Goal: Information Seeking & Learning: Learn about a topic

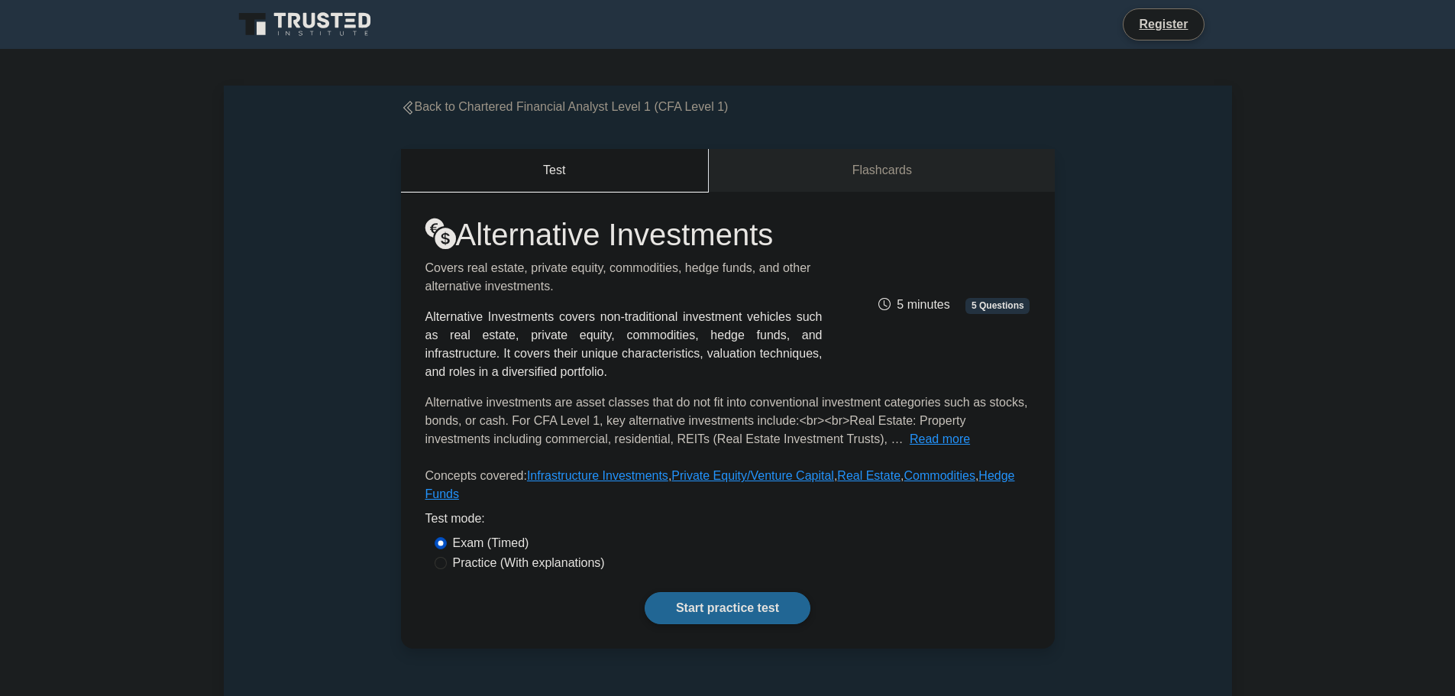
click at [736, 592] on link "Start practice test" at bounding box center [728, 608] width 166 height 32
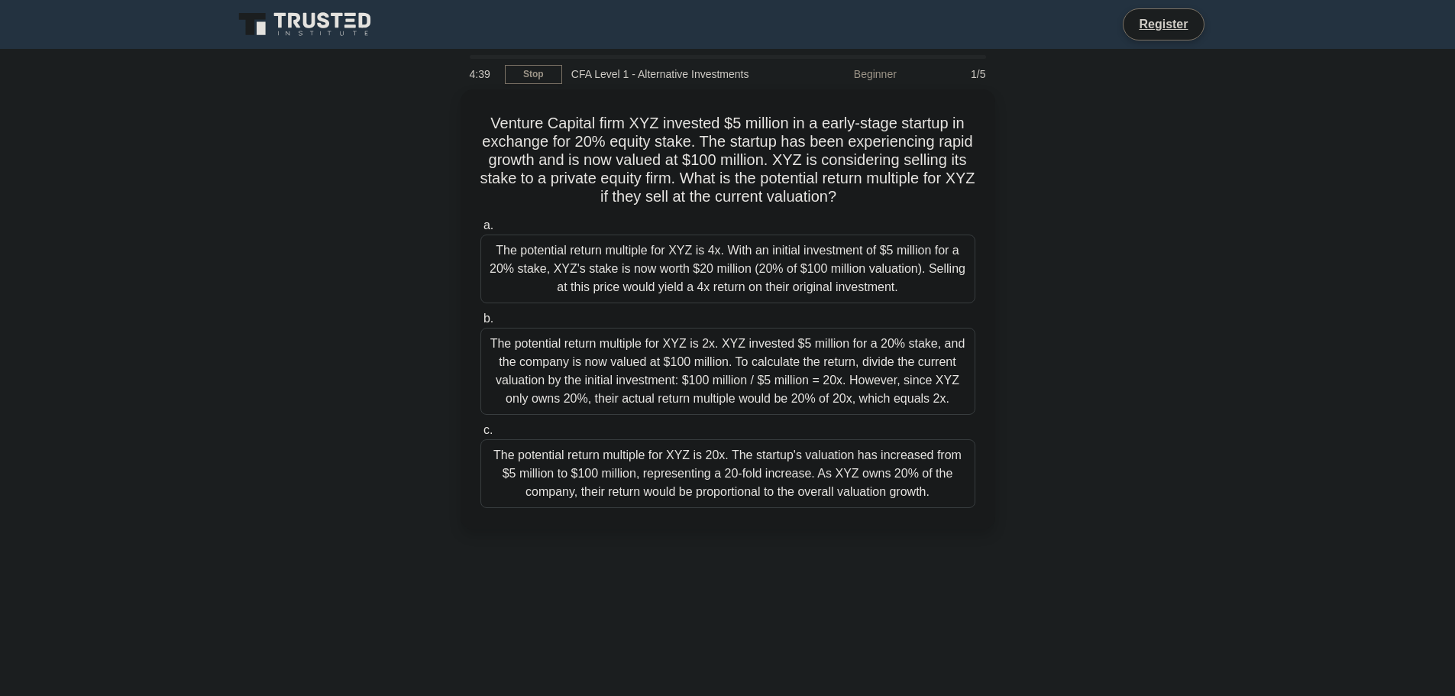
click at [1238, 458] on main "4:39 Stop CFA Level 1 - Alternative Investments Beginner 1/5 Venture Capital fi…" at bounding box center [727, 437] width 1455 height 776
click at [860, 275] on div "The potential return multiple for XYZ is 4x. With an initial investment of $5 m…" at bounding box center [728, 265] width 495 height 69
click at [481, 227] on input "a. The potential return multiple for XYZ is 4x. With an initial investment of $…" at bounding box center [481, 222] width 0 height 10
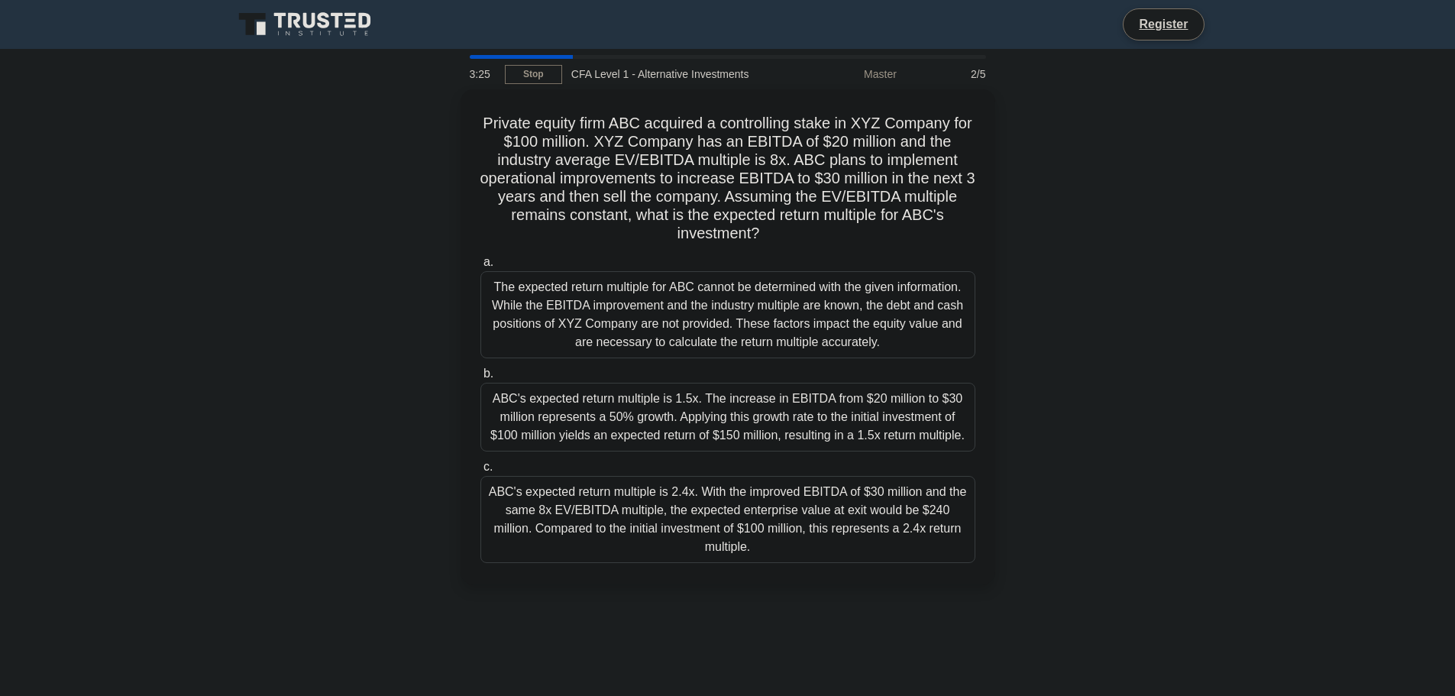
click at [1137, 551] on div "Private equity firm ABC acquired a controlling stake in XYZ Company for $100 mi…" at bounding box center [728, 345] width 1008 height 513
click at [860, 528] on div "ABC's expected return multiple is 2.4x. With the improved EBITDA of $30 million…" at bounding box center [728, 515] width 495 height 87
click at [481, 468] on input "c. ABC's expected return multiple is 2.4x. With the improved EBITDA of $30 mill…" at bounding box center [481, 463] width 0 height 10
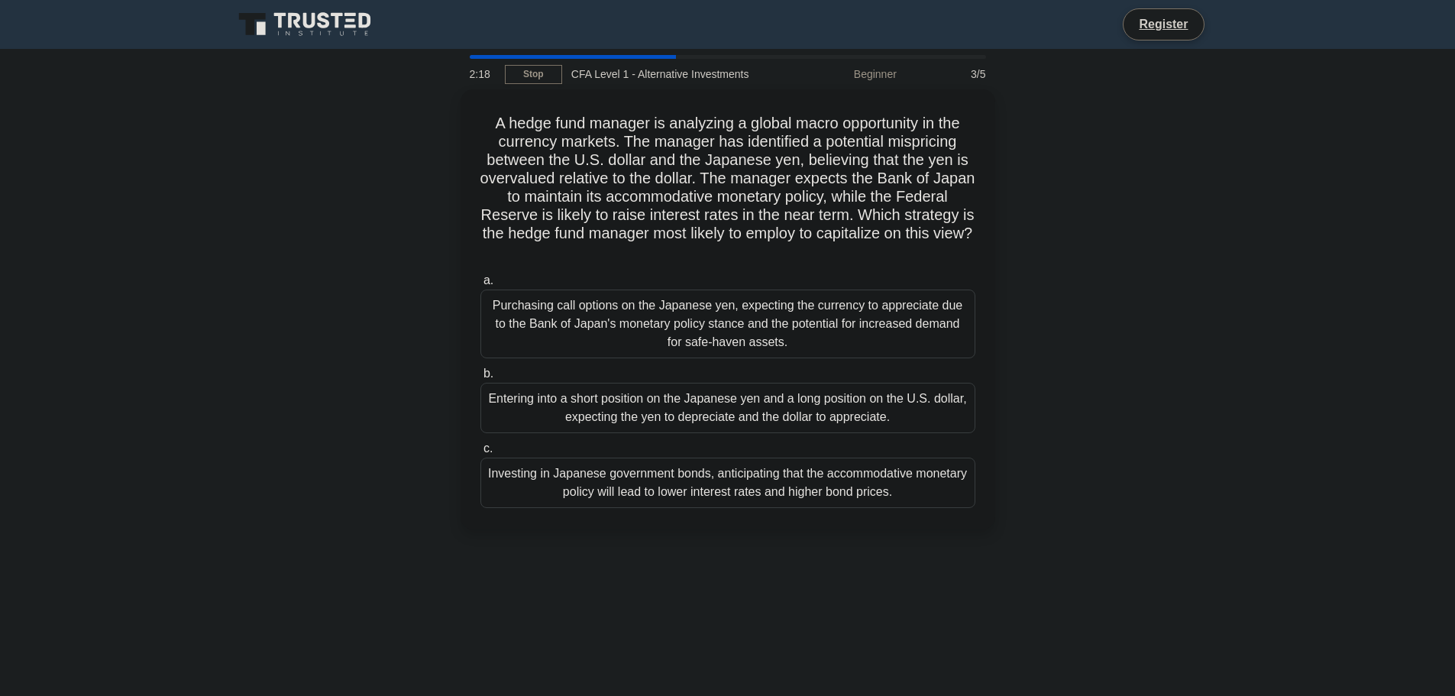
click at [1185, 537] on div "A hedge fund manager is analyzing a global macro opportunity in the currency ma…" at bounding box center [728, 318] width 1008 height 458
click at [787, 299] on div "Purchasing call options on the Japanese yen, expecting the currency to apprecia…" at bounding box center [728, 320] width 495 height 69
click at [481, 282] on input "a. Purchasing call options on the Japanese yen, expecting the currency to appre…" at bounding box center [481, 277] width 0 height 10
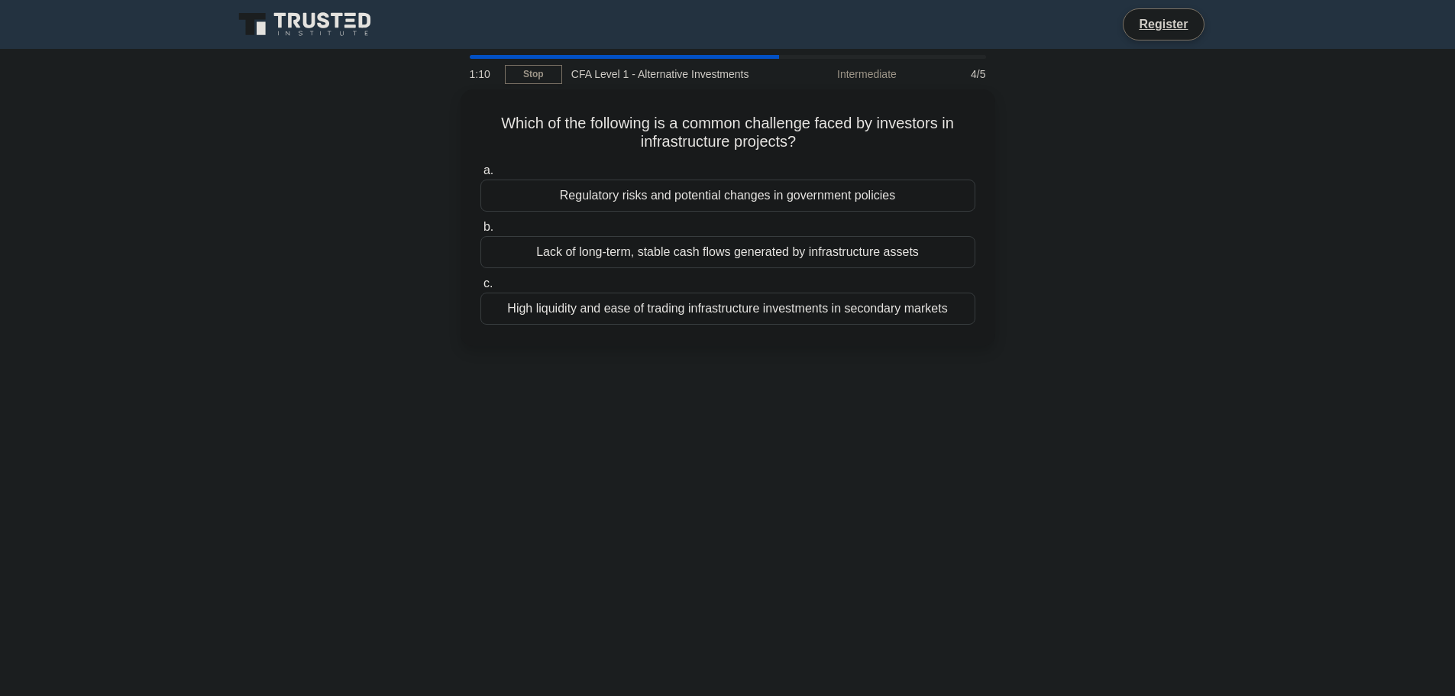
click at [1147, 391] on div "1:10 Stop CFA Level 1 - Alternative Investments Intermediate 4/5 Which of the f…" at bounding box center [728, 437] width 1008 height 764
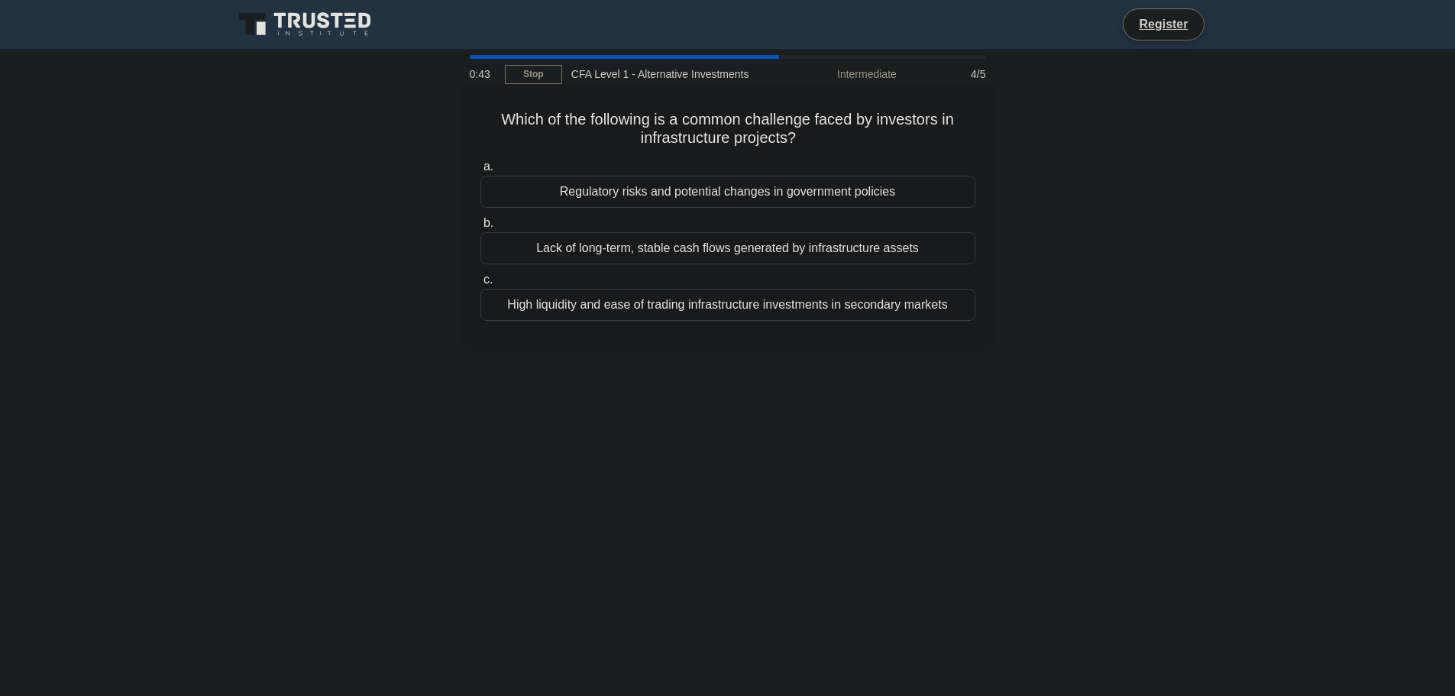
click at [746, 195] on div "Regulatory risks and potential changes in government policies" at bounding box center [728, 192] width 495 height 32
click at [481, 172] on input "a. Regulatory risks and potential changes in government policies" at bounding box center [481, 167] width 0 height 10
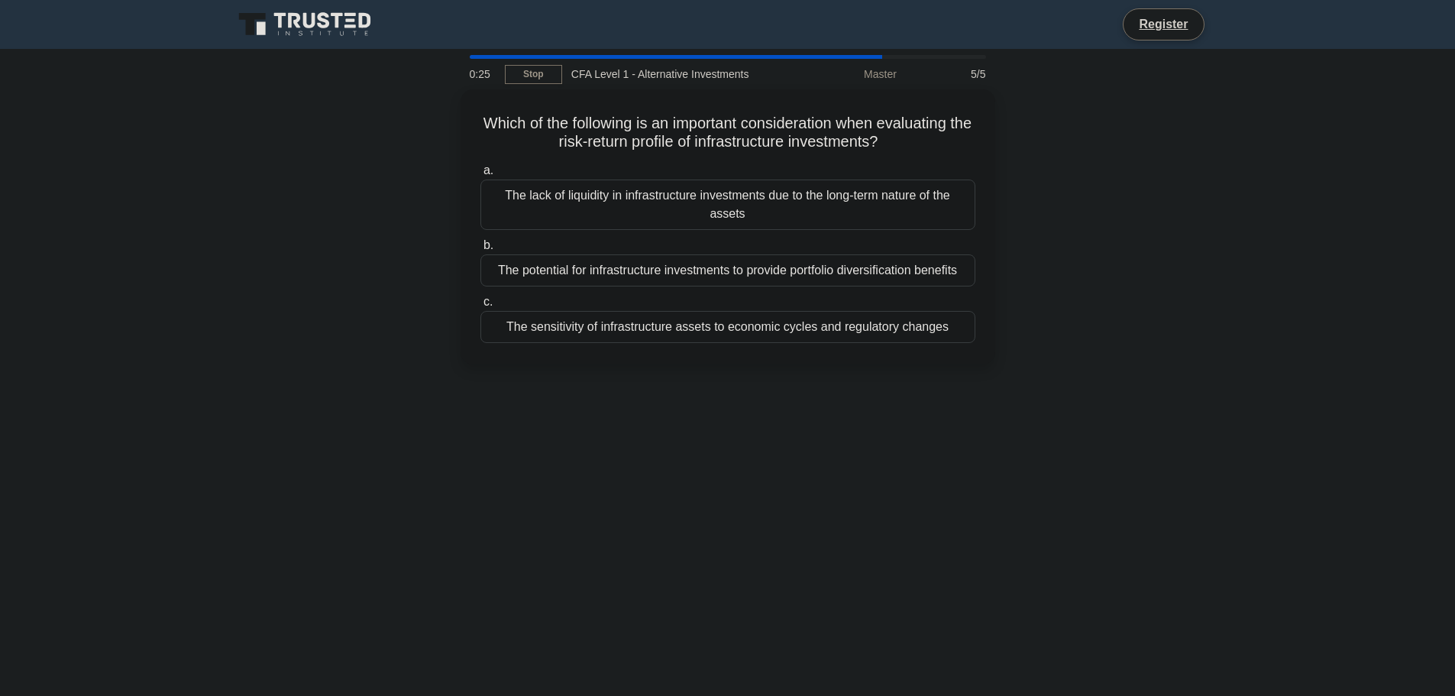
click at [1316, 476] on main "0:25 Stop CFA Level 1 - Alternative Investments Master 5/5 Which of the followi…" at bounding box center [727, 437] width 1455 height 776
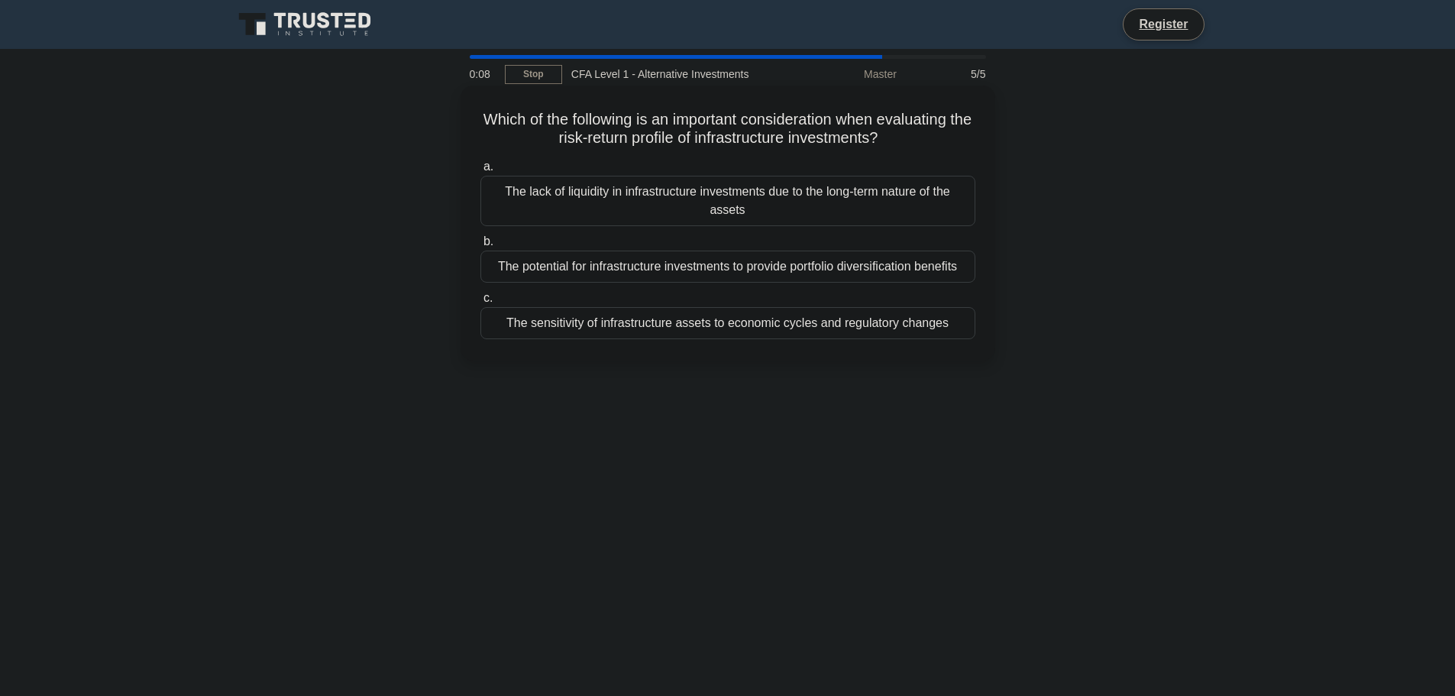
click at [808, 326] on div "The sensitivity of infrastructure assets to economic cycles and regulatory chan…" at bounding box center [728, 323] width 495 height 32
click at [481, 303] on input "c. The sensitivity of infrastructure assets to economic cycles and regulatory c…" at bounding box center [481, 298] width 0 height 10
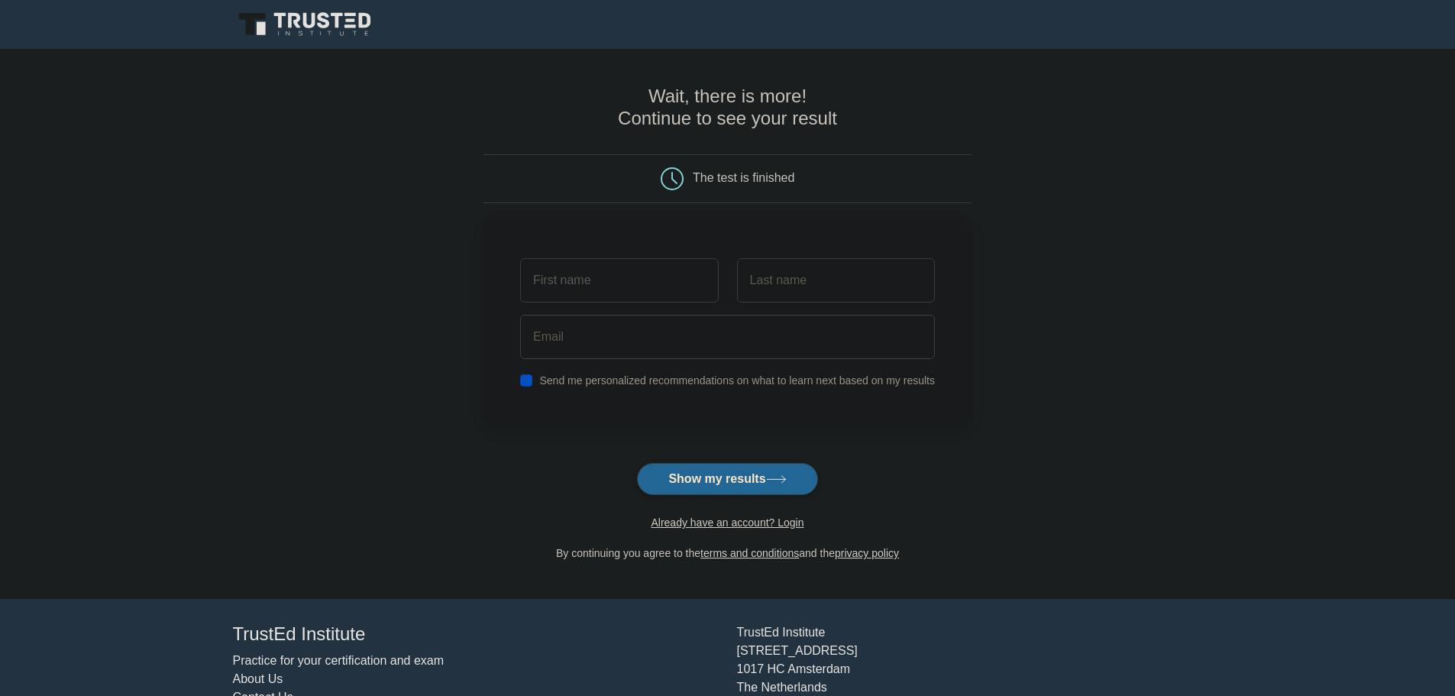
click at [736, 482] on button "Show my results" at bounding box center [727, 479] width 180 height 32
click at [621, 380] on label "Send me personalized recommendations on what to learn next based on my results" at bounding box center [737, 377] width 396 height 12
click at [529, 379] on input "checkbox" at bounding box center [526, 377] width 12 height 12
checkbox input "true"
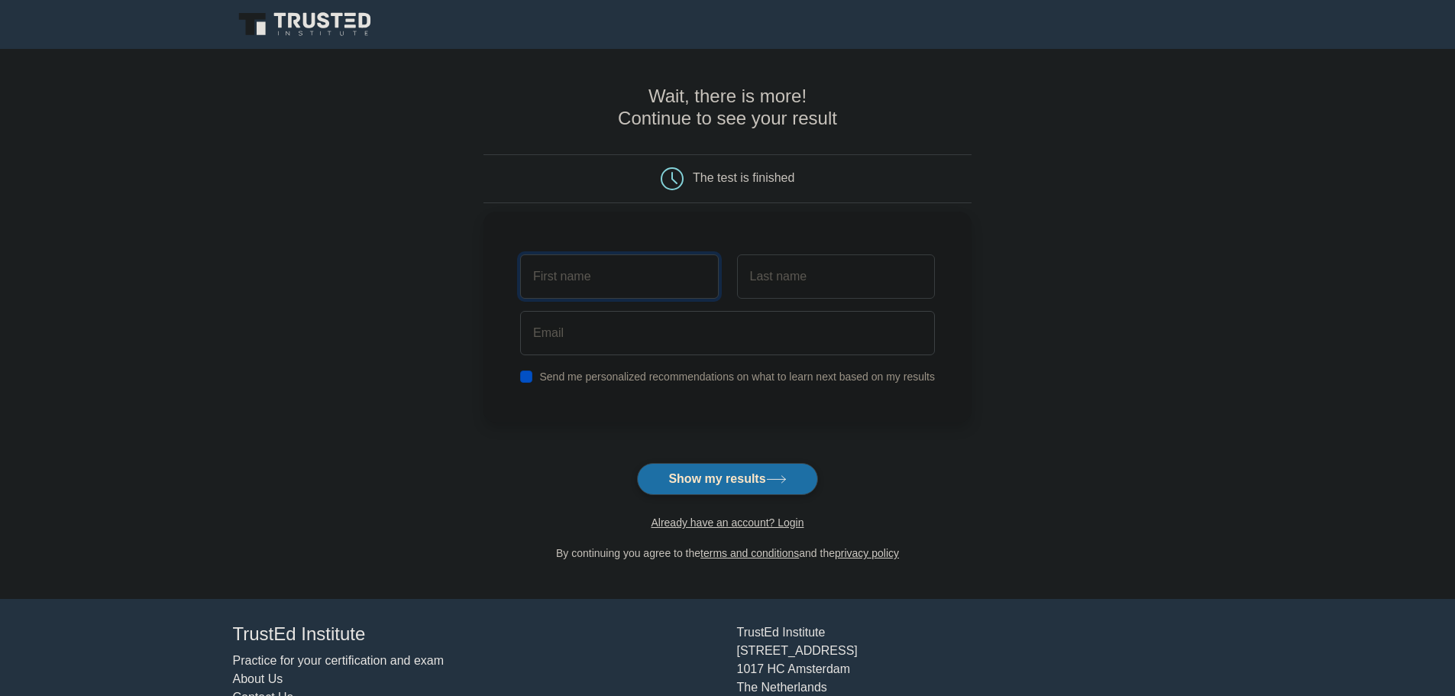
click at [597, 296] on input "text" at bounding box center [619, 276] width 198 height 44
type input "bala"
type input "n"
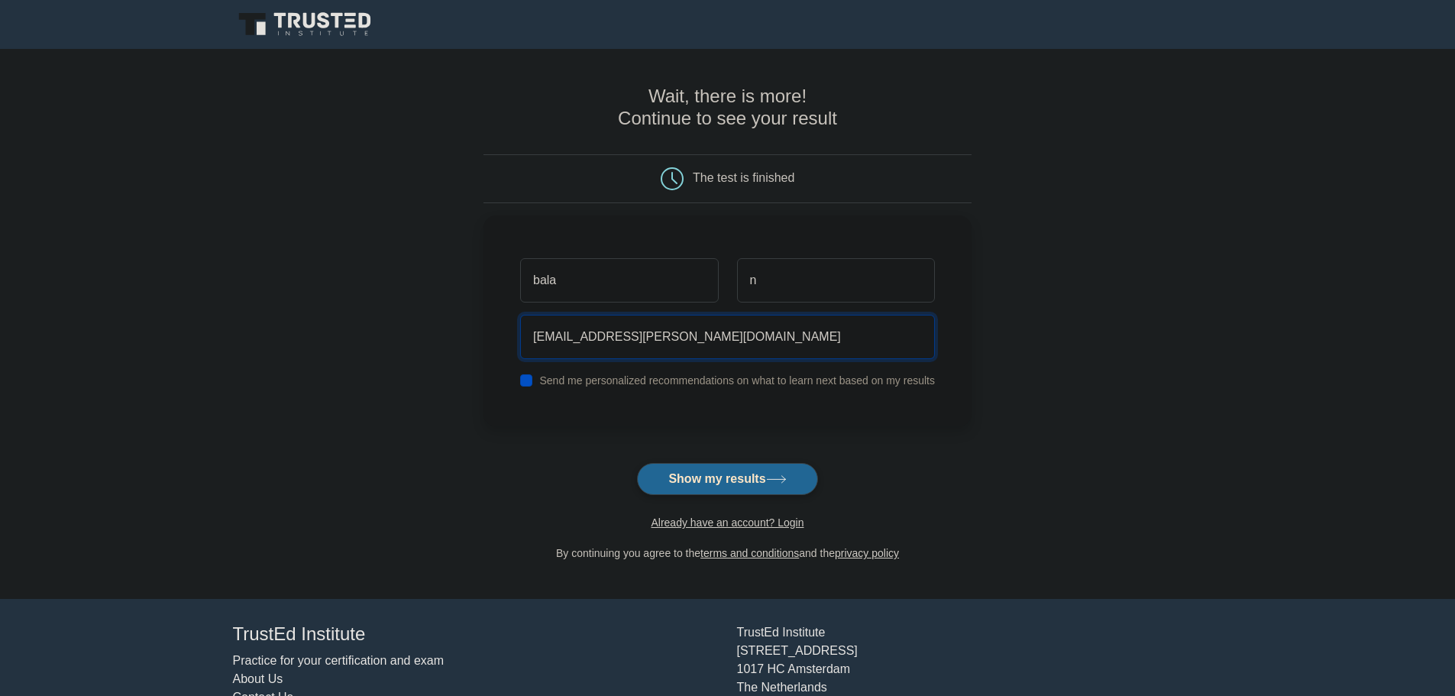
type input "sarma.nadiminti@yahoo.com"
click at [687, 475] on button "Show my results" at bounding box center [727, 479] width 180 height 32
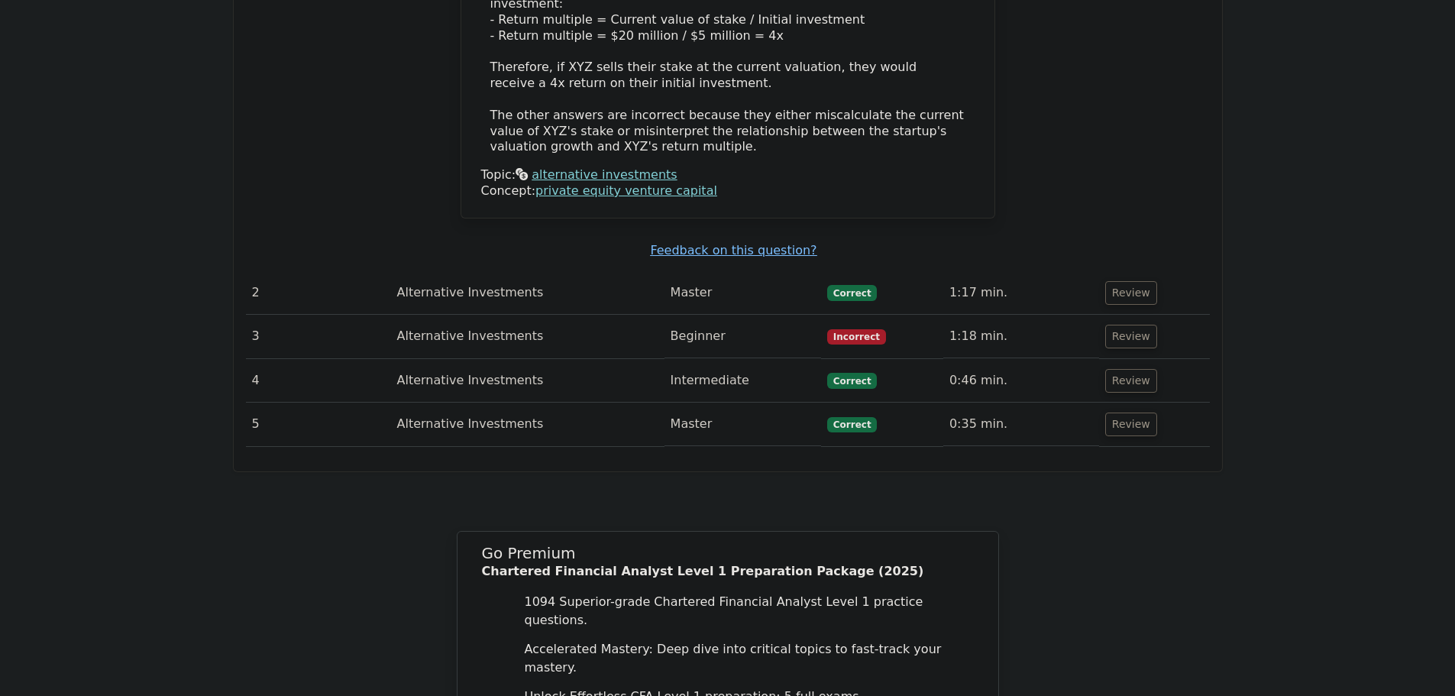
scroll to position [1681, 0]
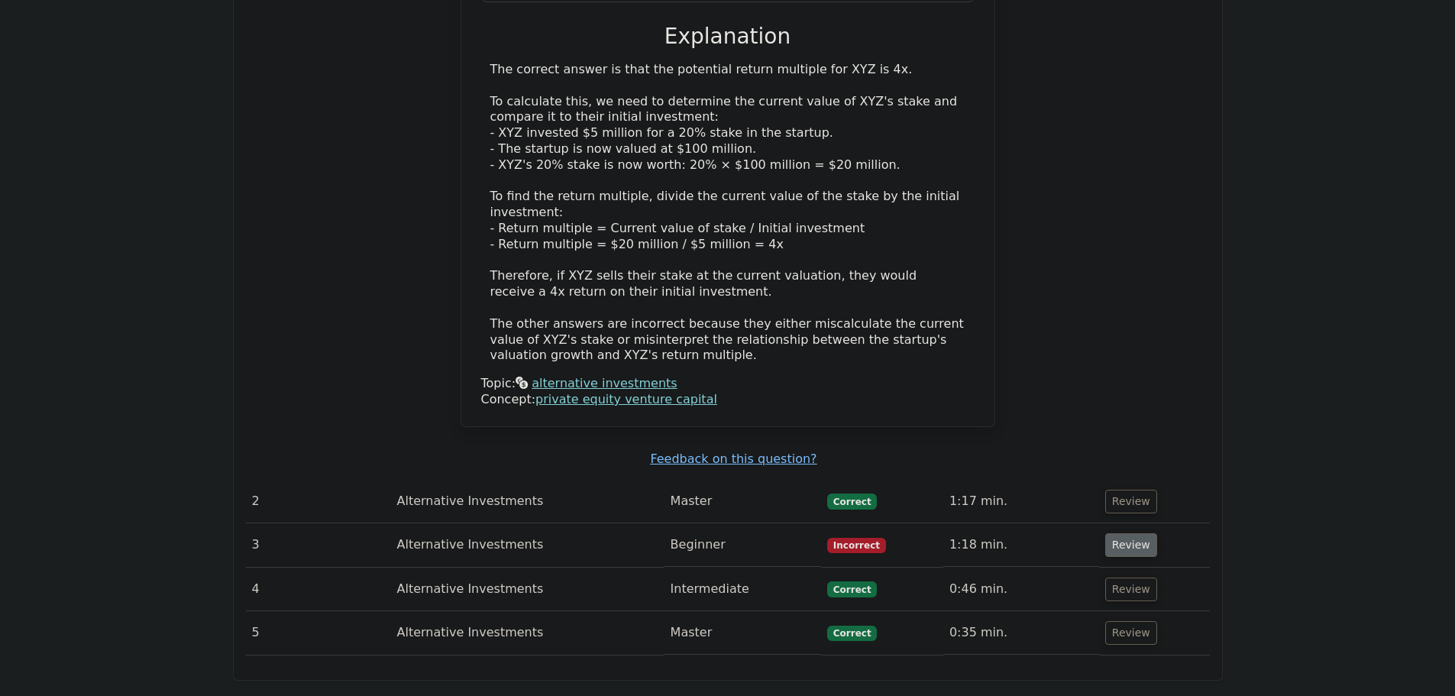
click at [1114, 533] on button "Review" at bounding box center [1131, 545] width 52 height 24
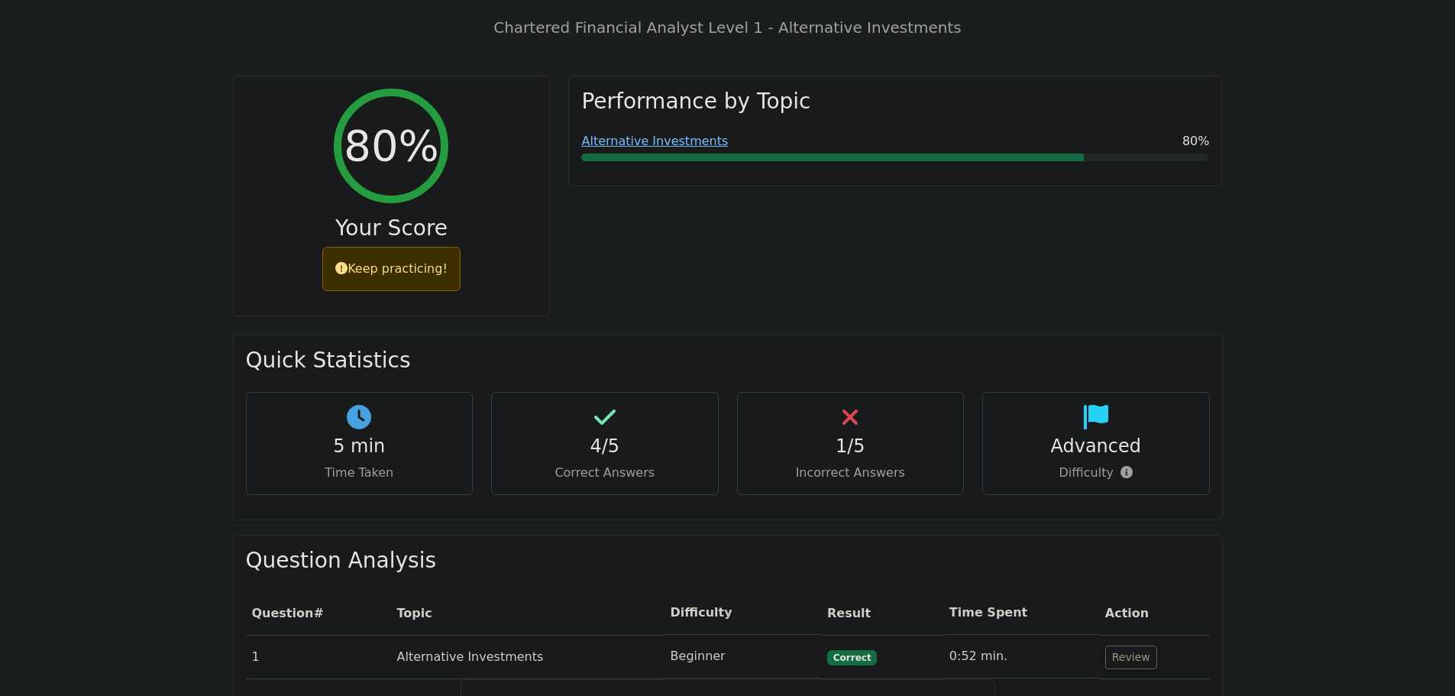
scroll to position [535, 0]
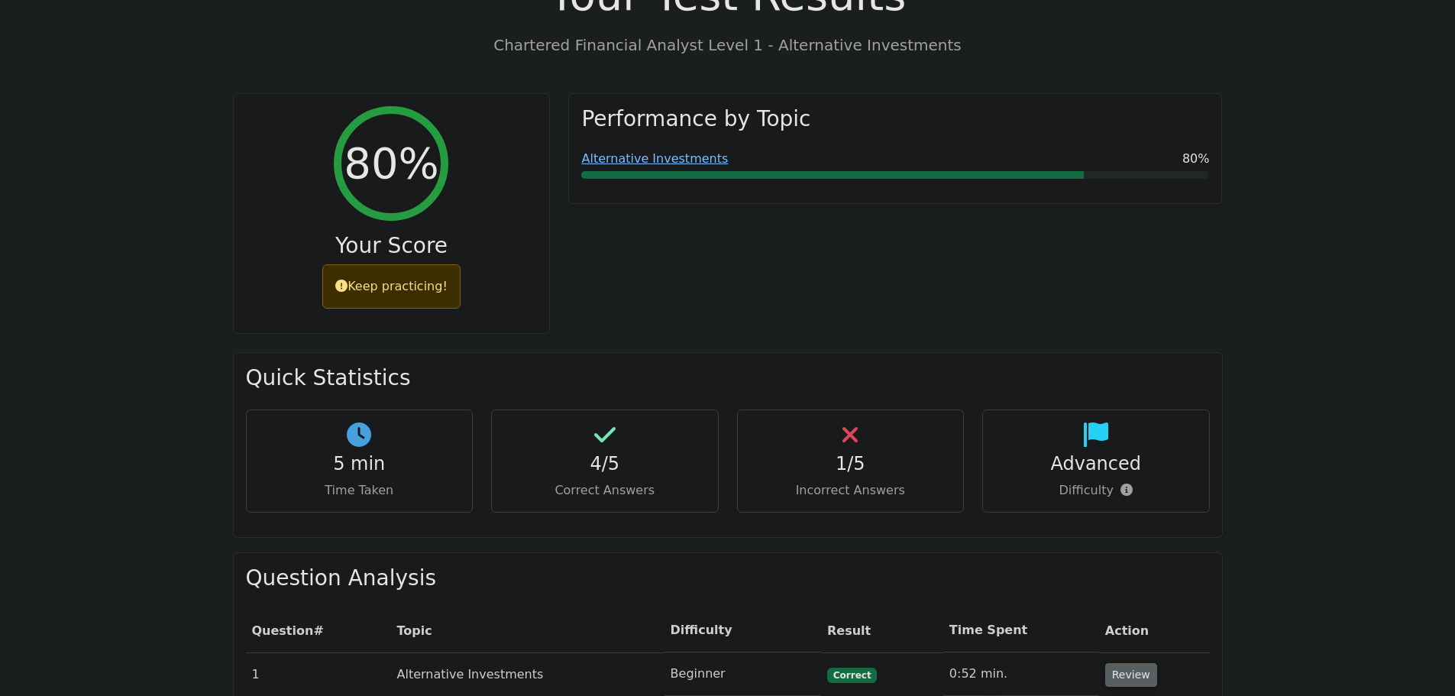
click at [1122, 663] on button "Review" at bounding box center [1131, 675] width 52 height 24
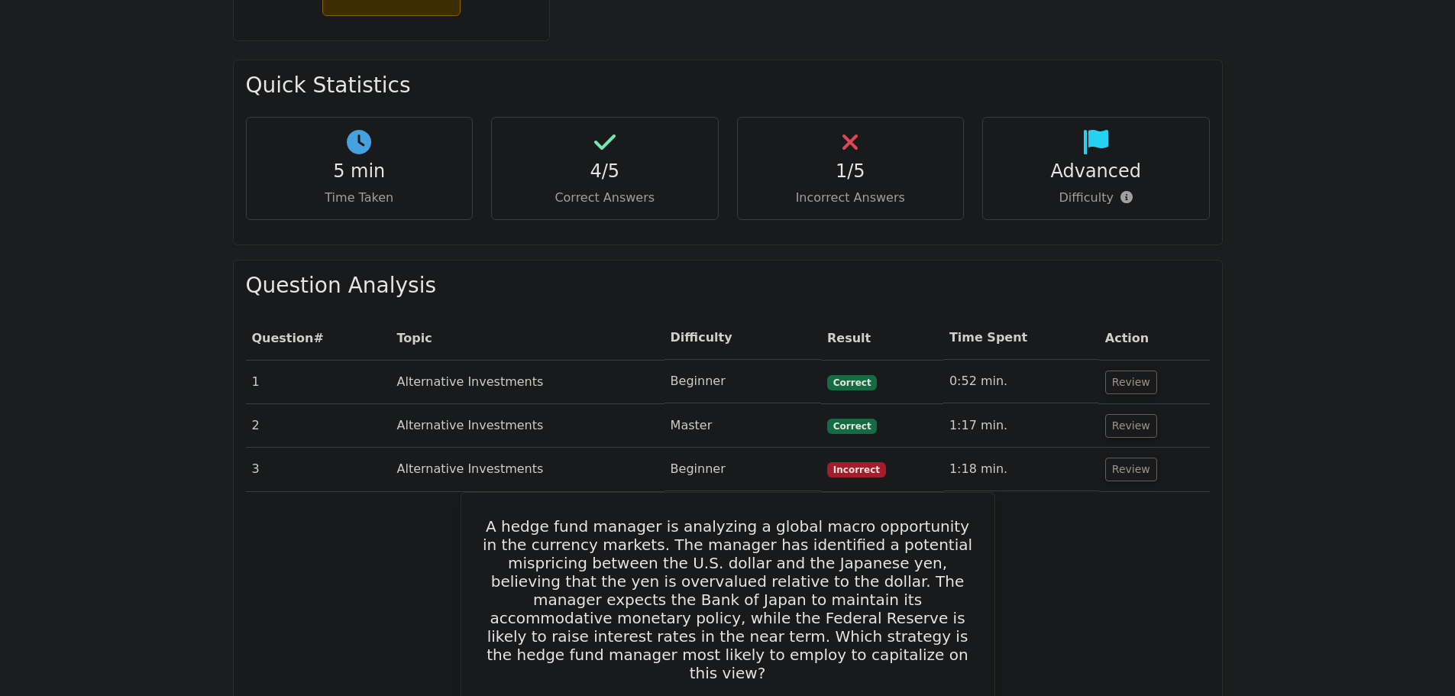
scroll to position [840, 0]
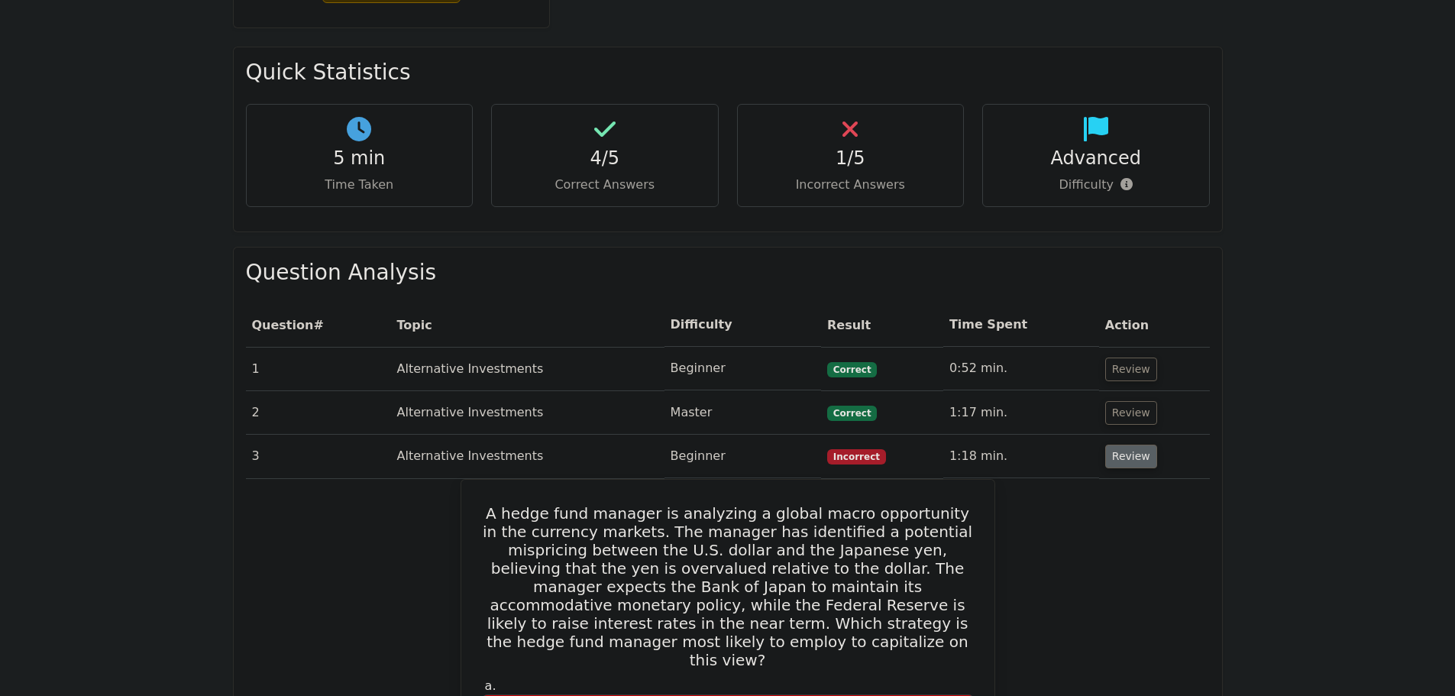
click at [1119, 445] on button "Review" at bounding box center [1131, 457] width 52 height 24
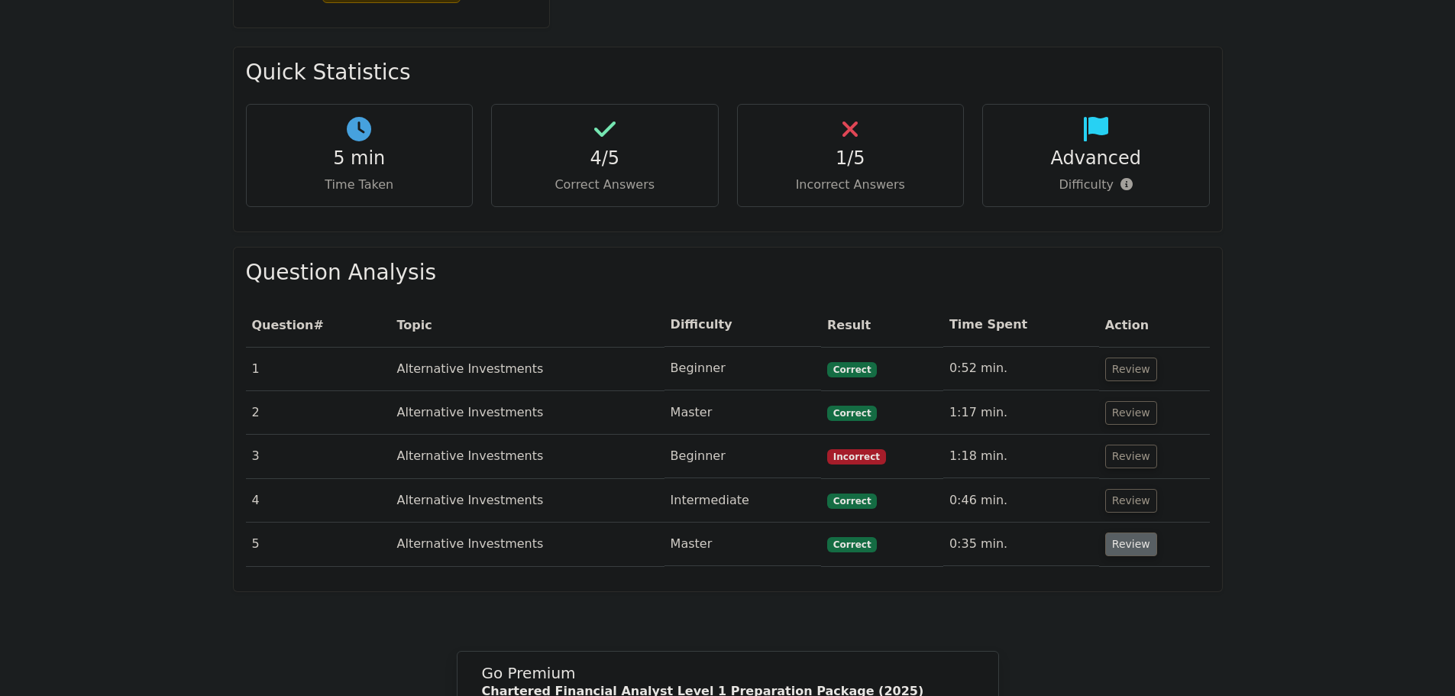
click at [1126, 532] on button "Review" at bounding box center [1131, 544] width 52 height 24
click at [1121, 532] on button "Review" at bounding box center [1131, 544] width 52 height 24
click at [1112, 532] on button "Review" at bounding box center [1131, 544] width 52 height 24
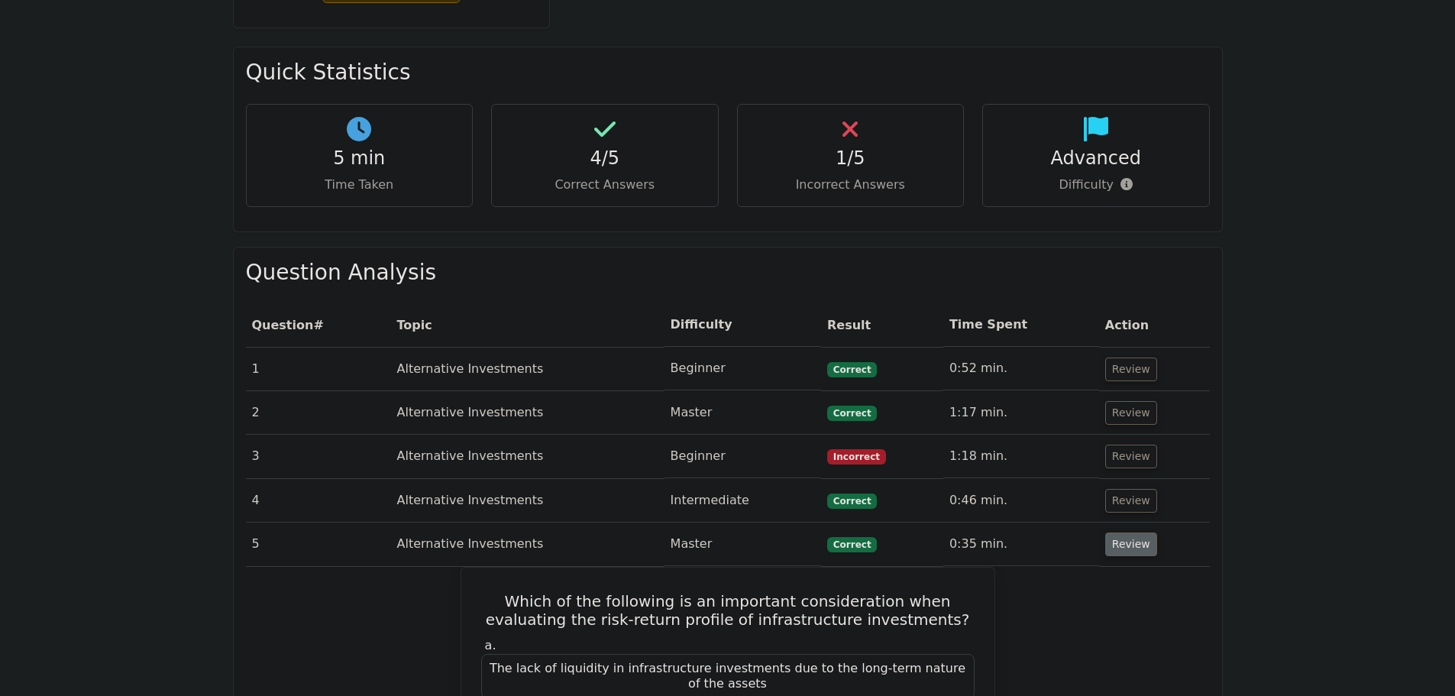
click at [1112, 532] on button "Review" at bounding box center [1131, 544] width 52 height 24
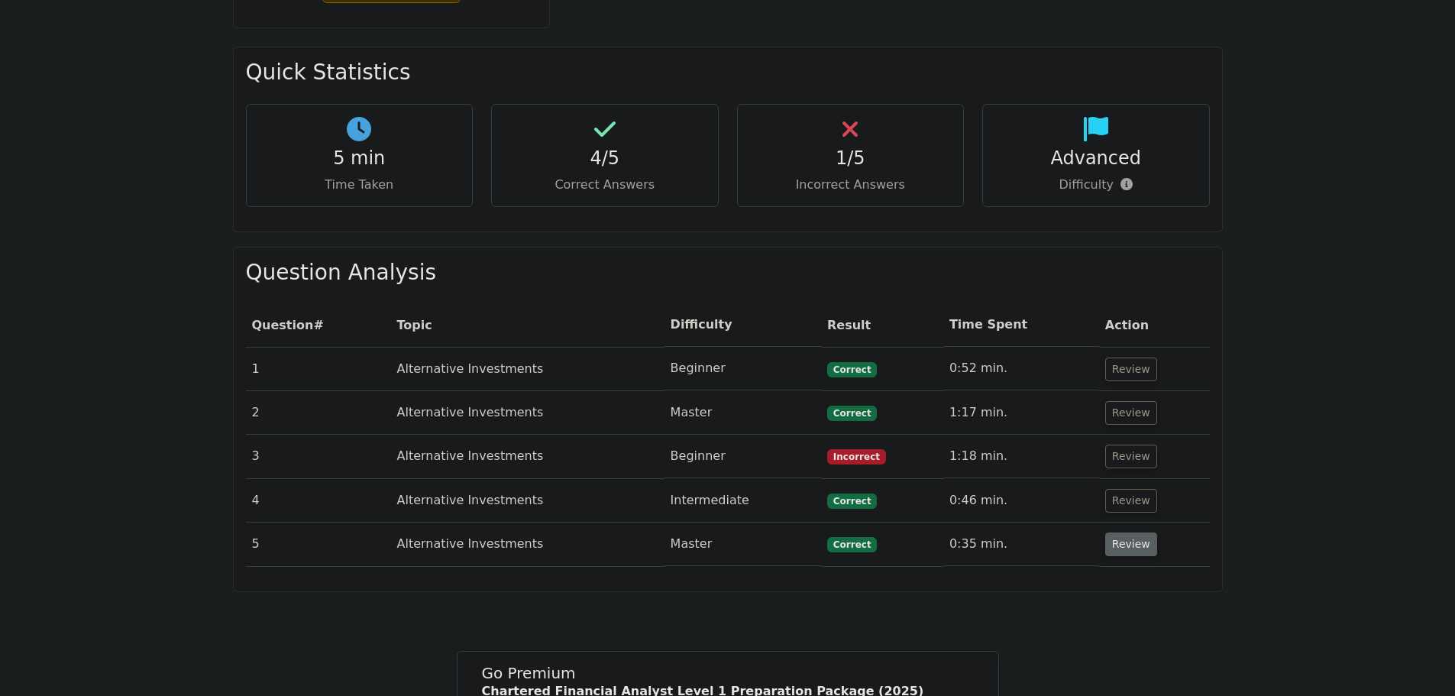
click at [1112, 532] on button "Review" at bounding box center [1131, 544] width 52 height 24
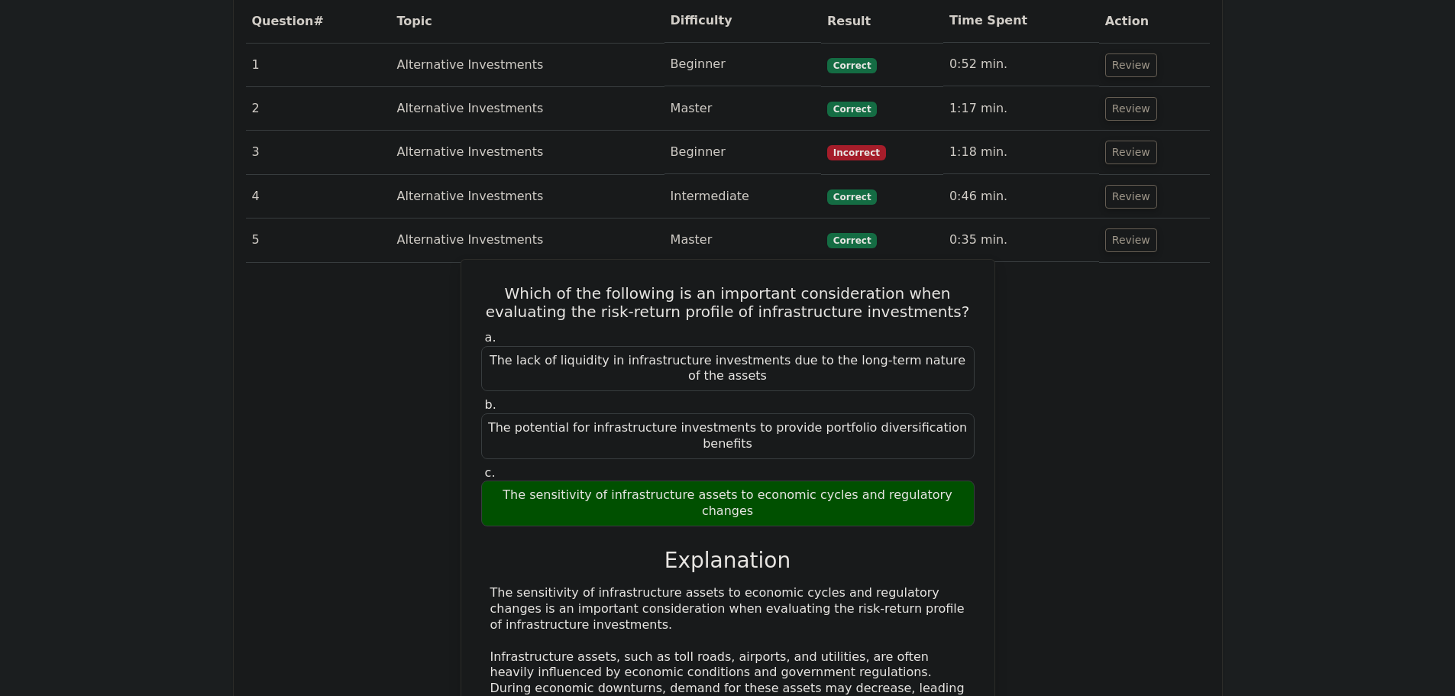
scroll to position [1222, 0]
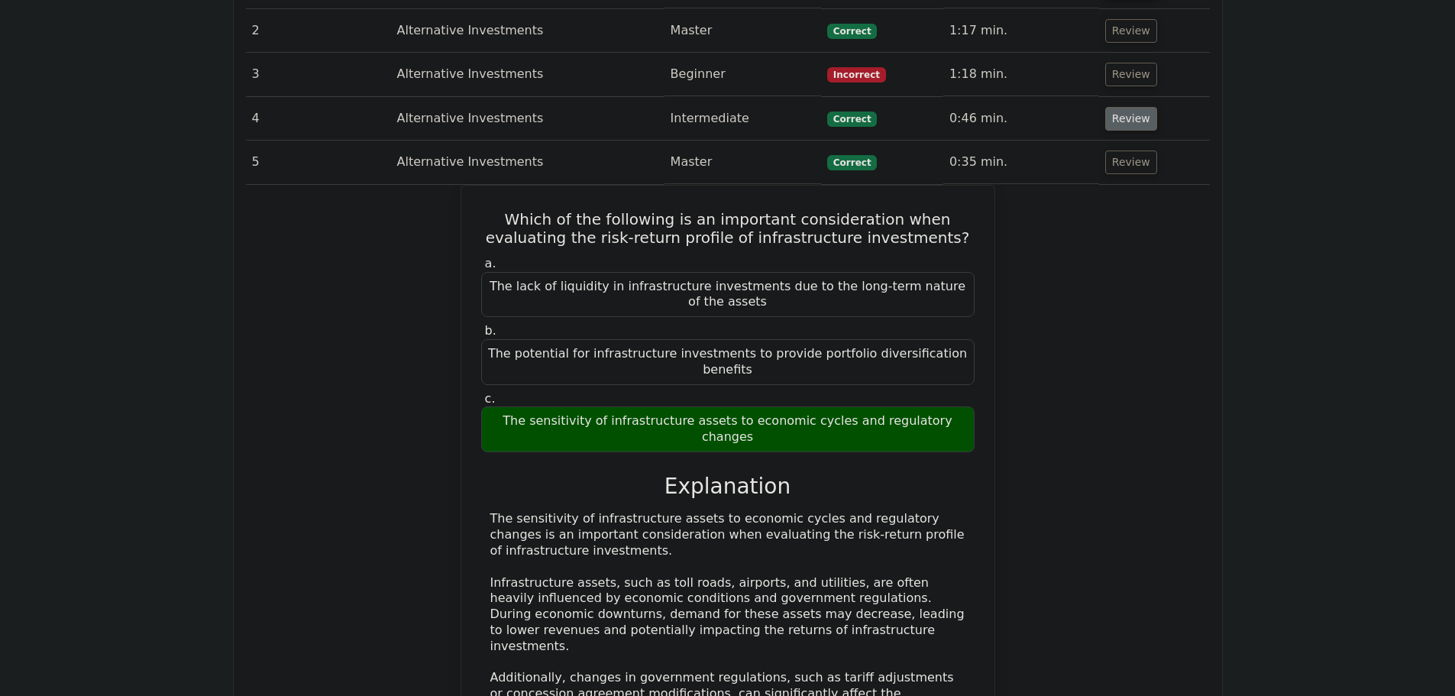
click at [1128, 107] on button "Review" at bounding box center [1131, 119] width 52 height 24
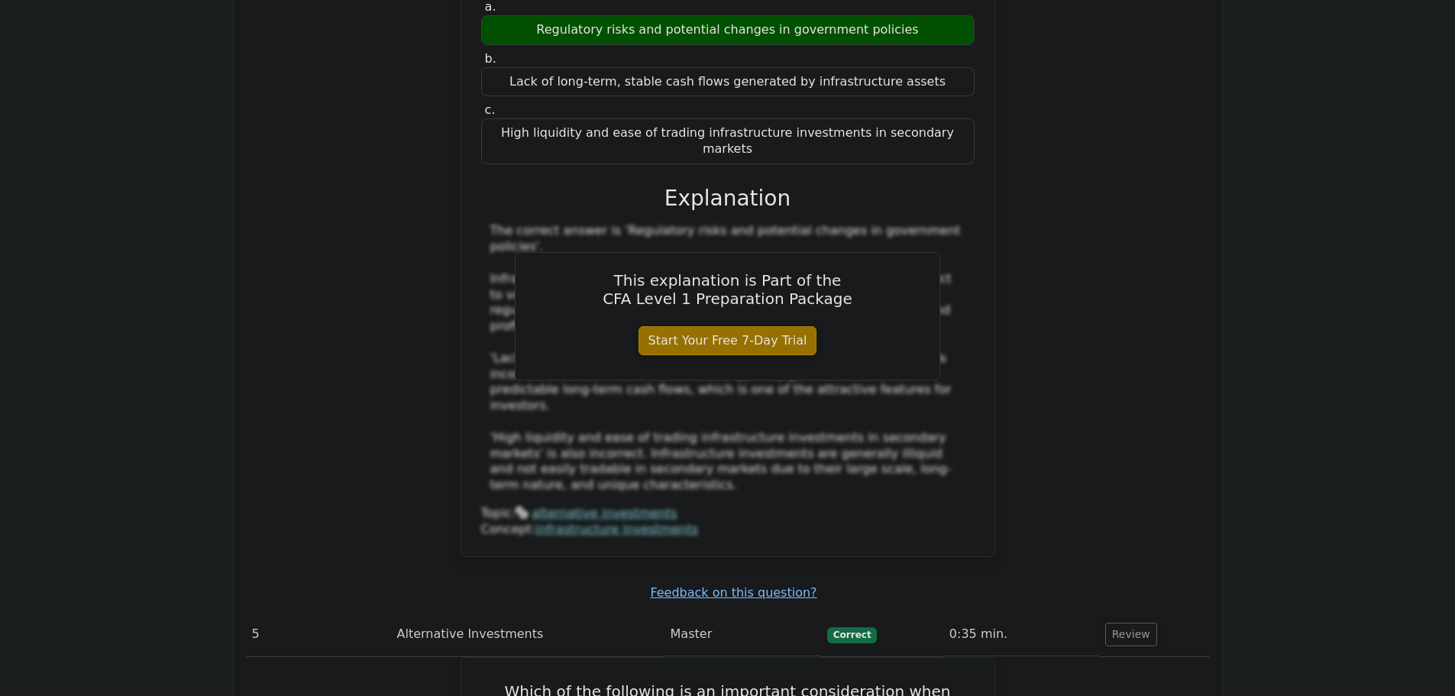
scroll to position [1375, 0]
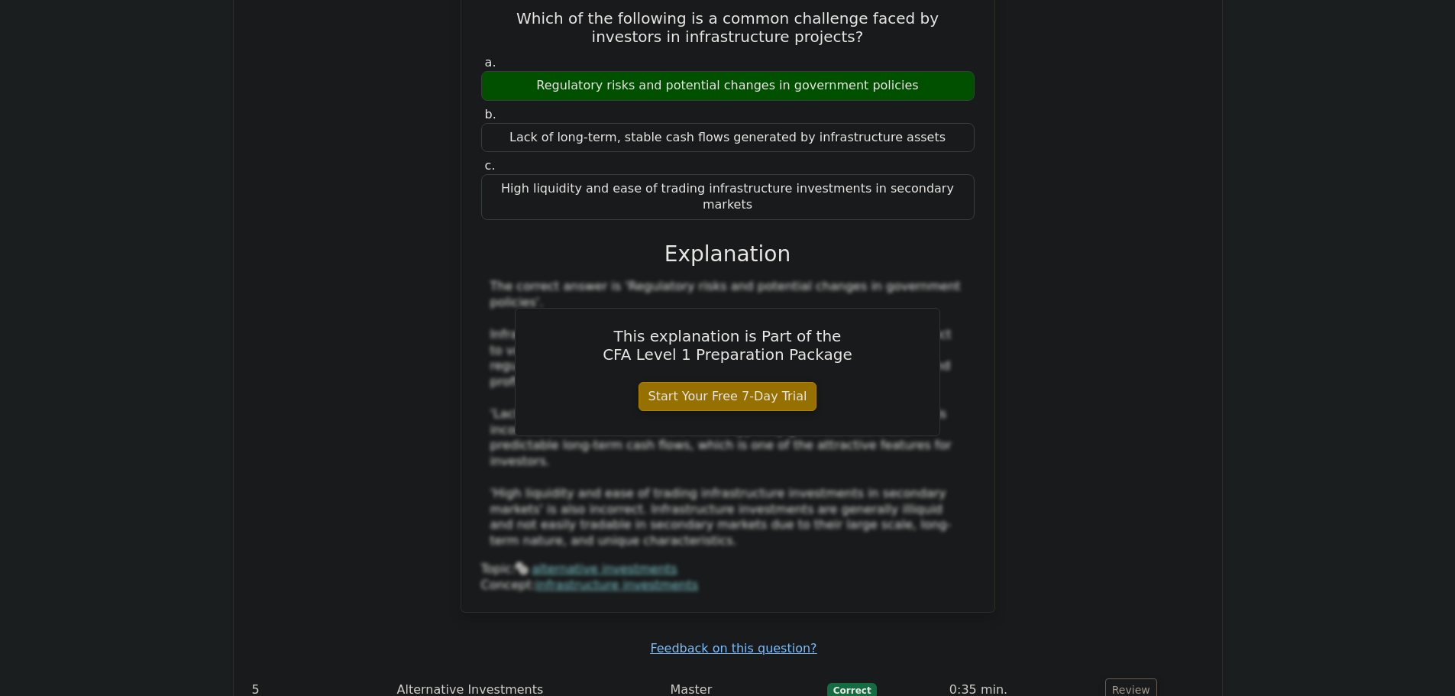
click at [798, 383] on div "The correct answer is 'Regulatory risks and potential changes in government pol…" at bounding box center [727, 414] width 475 height 270
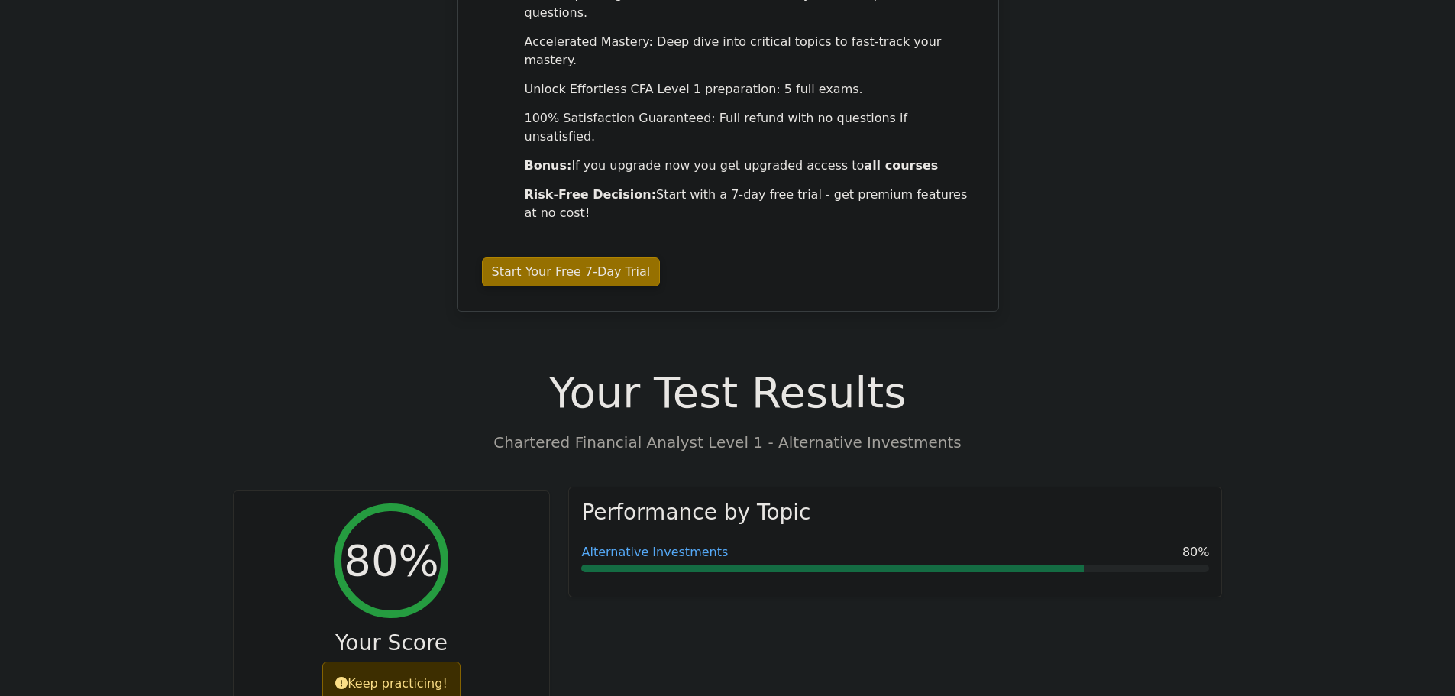
scroll to position [306, 0]
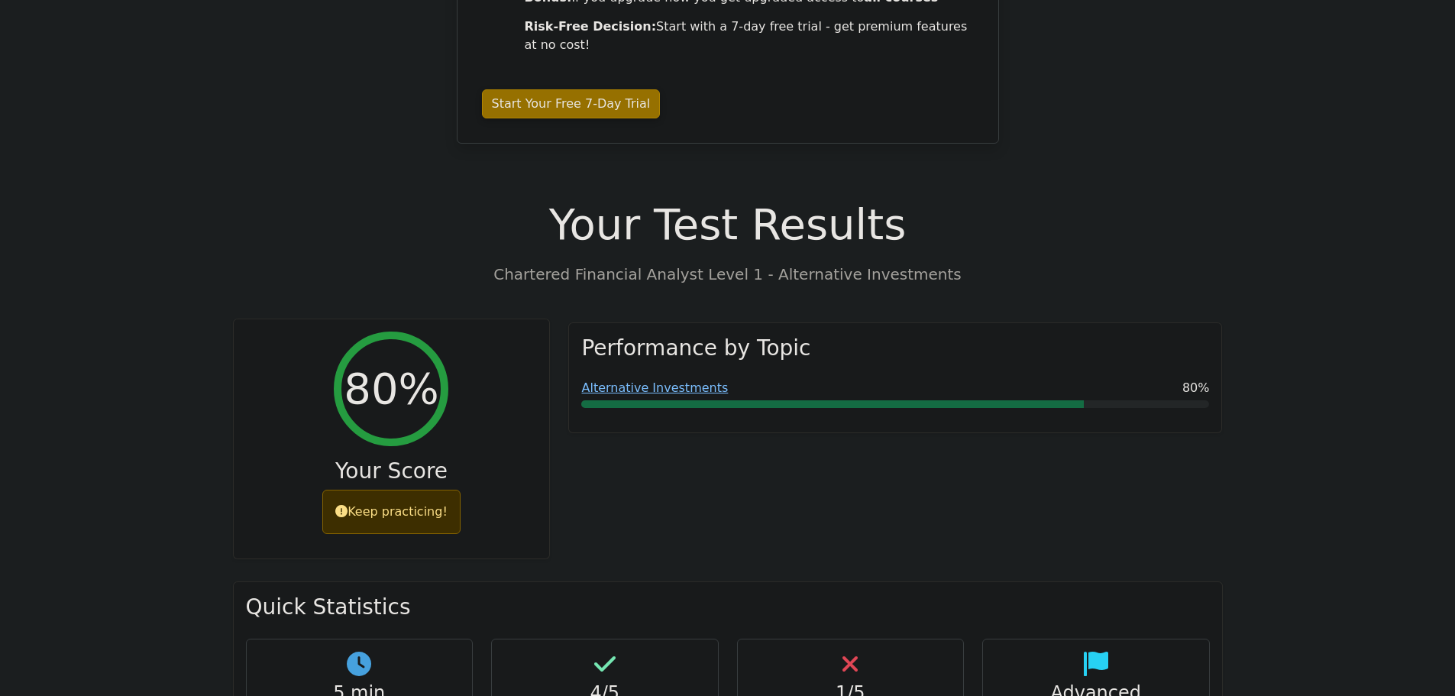
click at [403, 490] on div "Keep practicing!" at bounding box center [391, 512] width 138 height 44
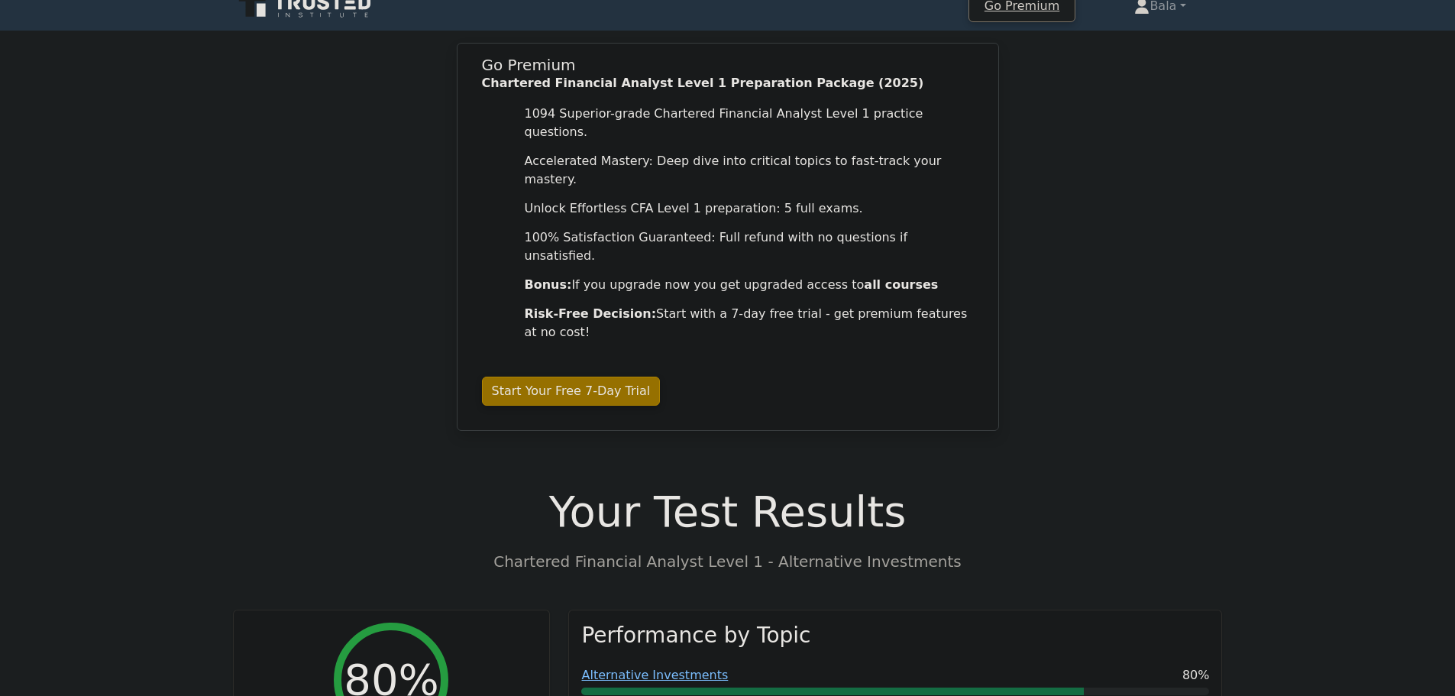
scroll to position [0, 0]
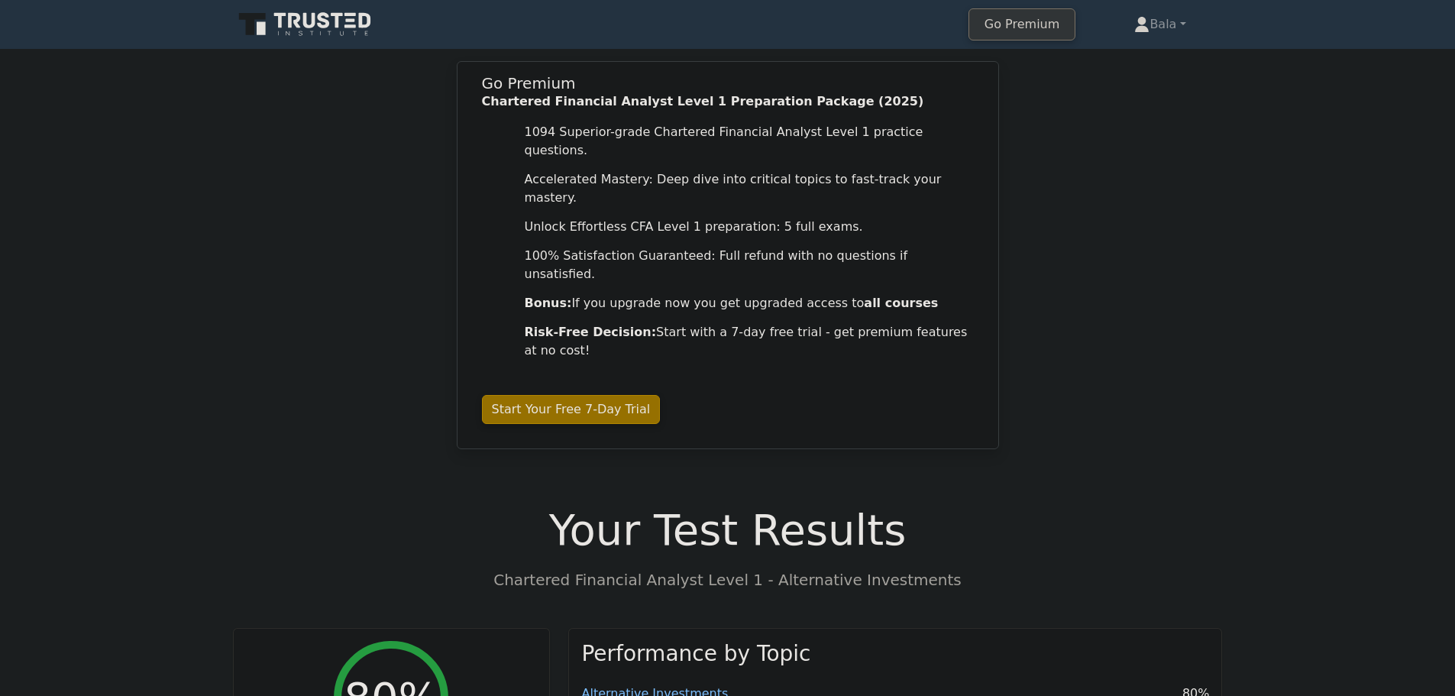
click at [1020, 16] on link "Go Premium" at bounding box center [1022, 24] width 93 height 21
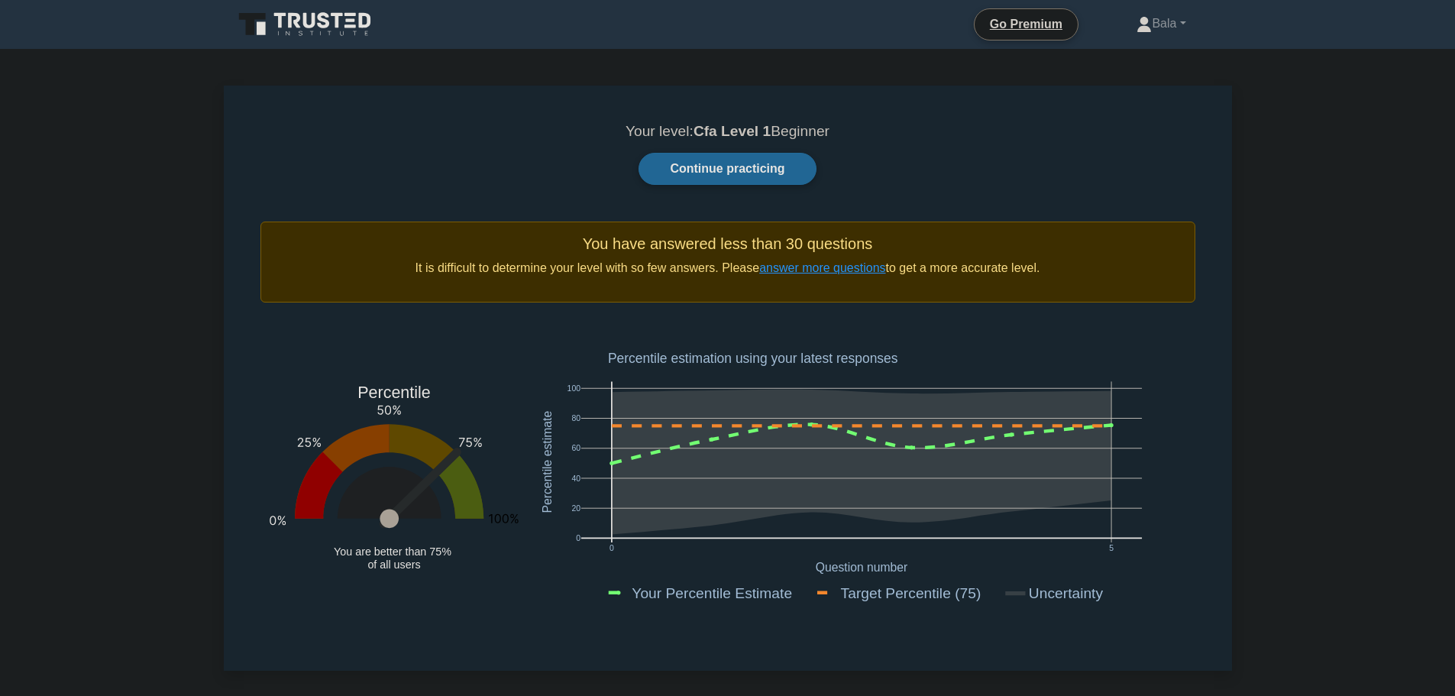
click at [714, 172] on link "Continue practicing" at bounding box center [727, 169] width 177 height 32
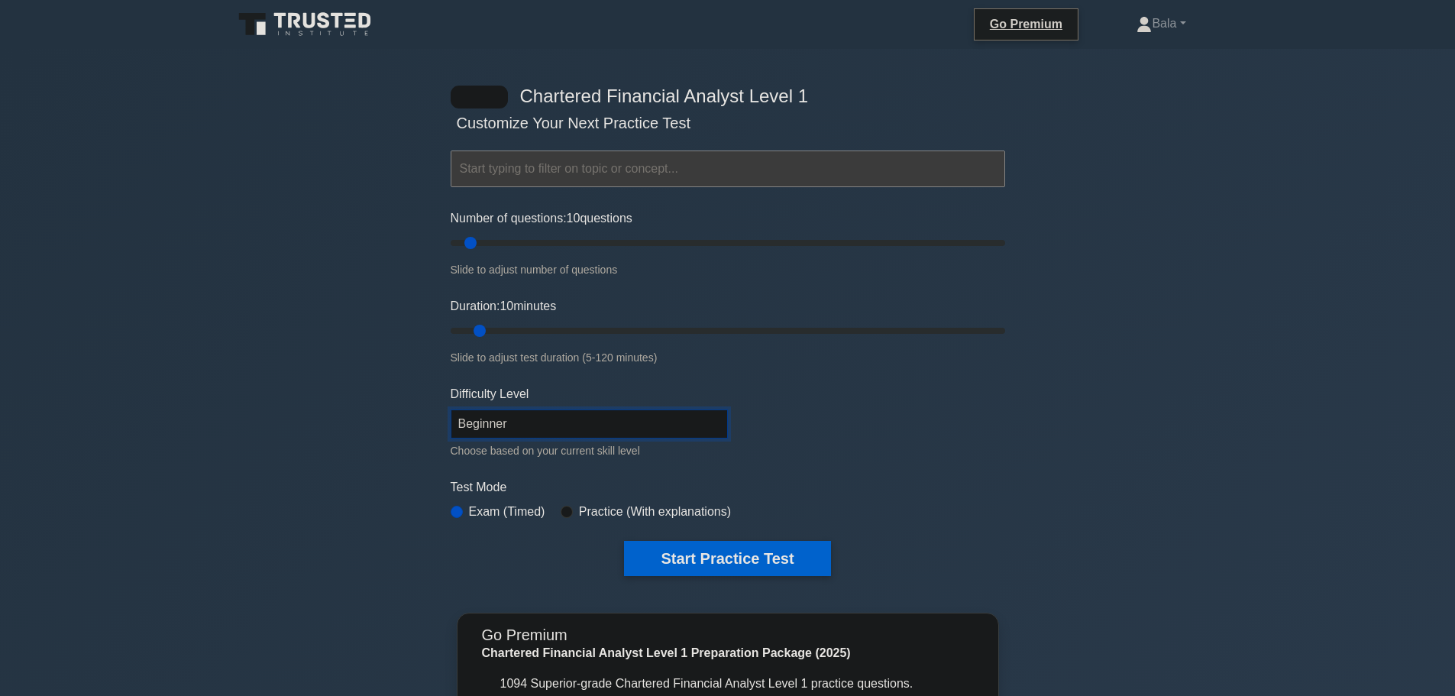
click at [536, 419] on select "Beginner Intermediate Expert" at bounding box center [589, 423] width 277 height 29
select select "expert"
click at [451, 409] on select "Beginner Intermediate Expert" at bounding box center [589, 423] width 277 height 29
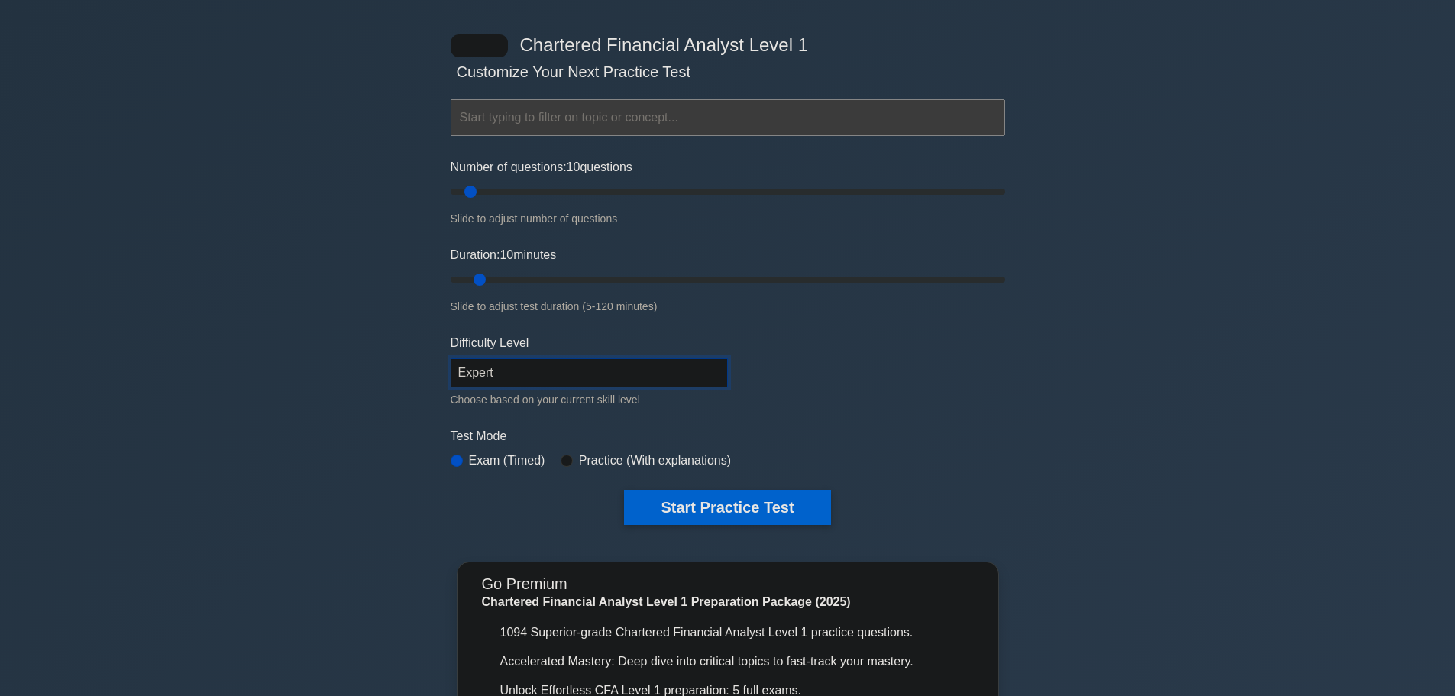
scroll to position [76, 0]
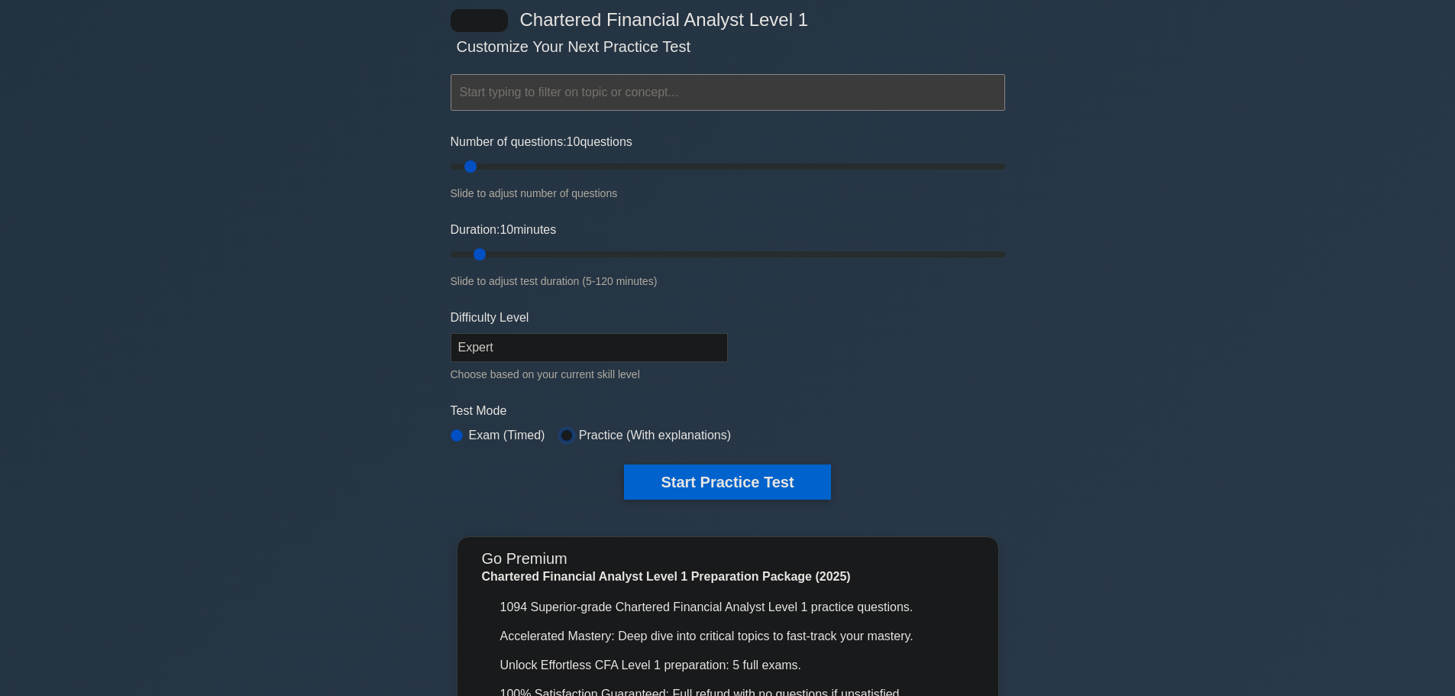
click at [562, 435] on input "radio" at bounding box center [567, 435] width 12 height 12
radio input "true"
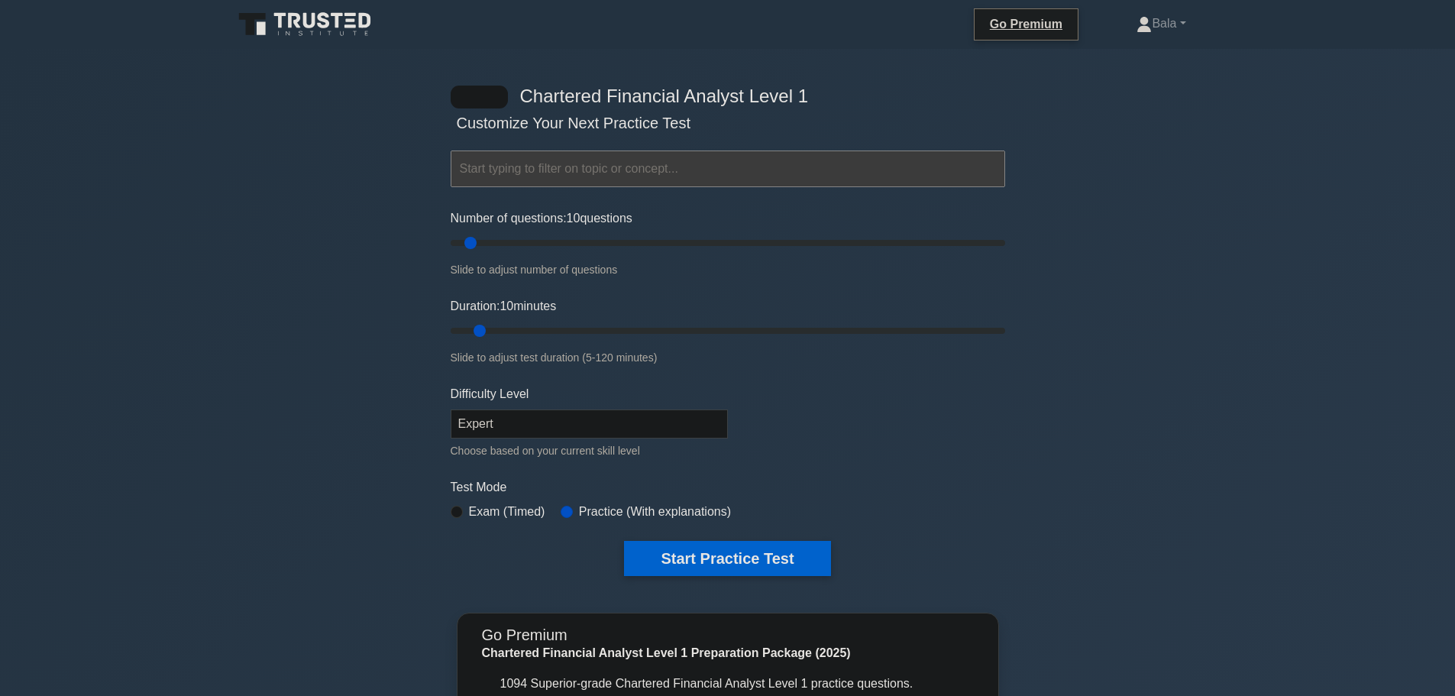
click at [510, 165] on input "text" at bounding box center [728, 169] width 555 height 37
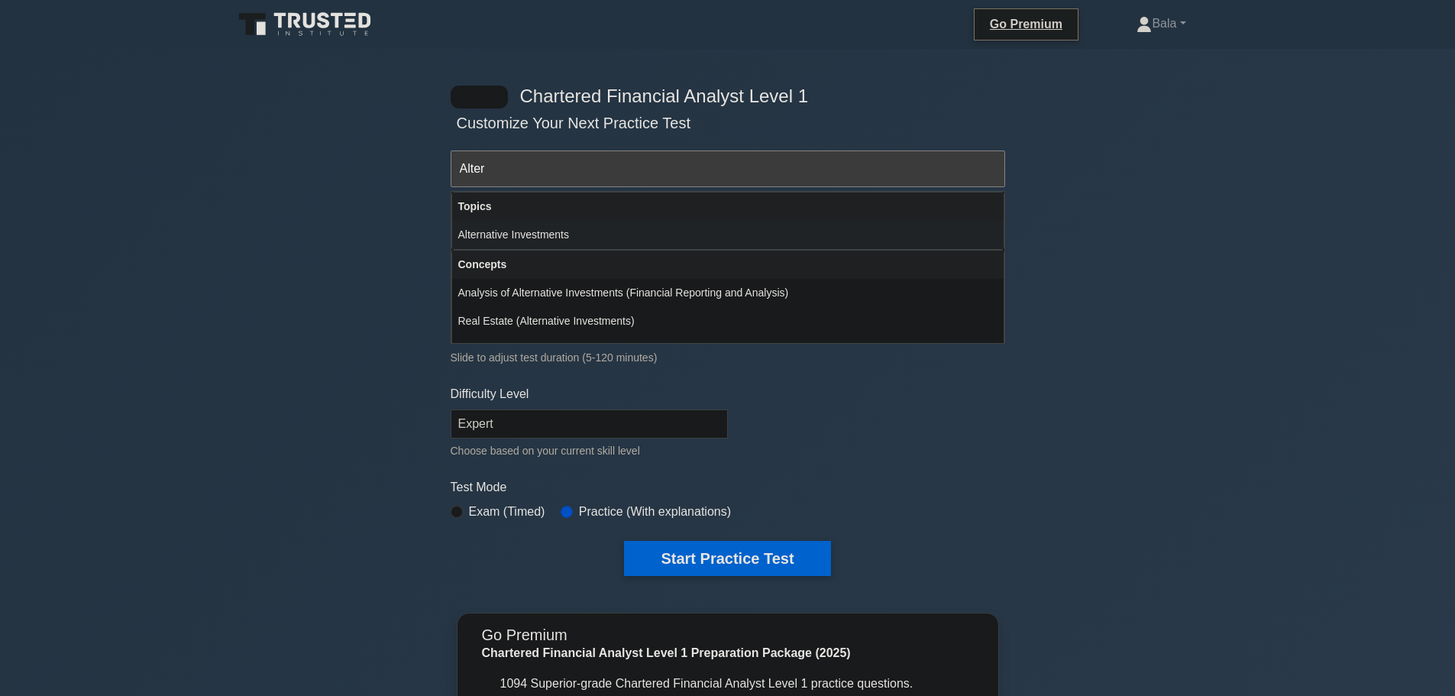
click at [504, 228] on div "Alternative Investments" at bounding box center [728, 235] width 552 height 28
type input "Alternative Investments"
